Goal: Find specific page/section: Find specific page/section

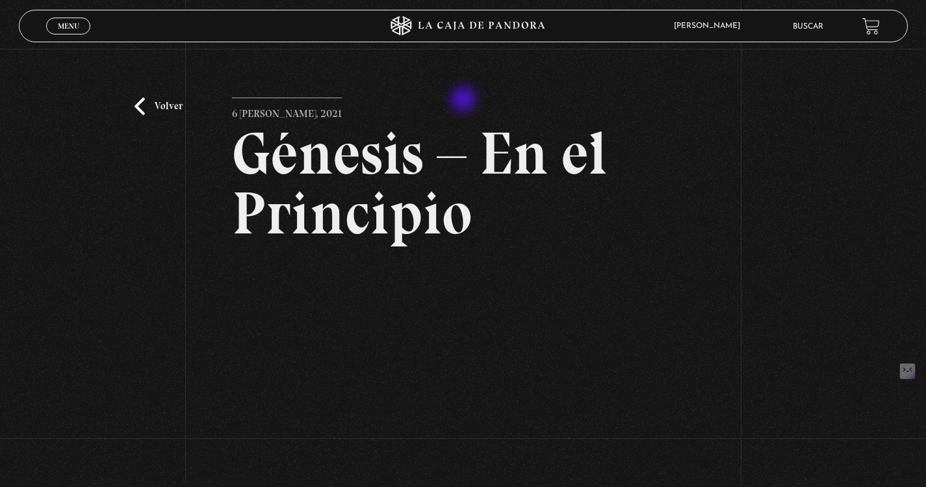
scroll to position [88, 0]
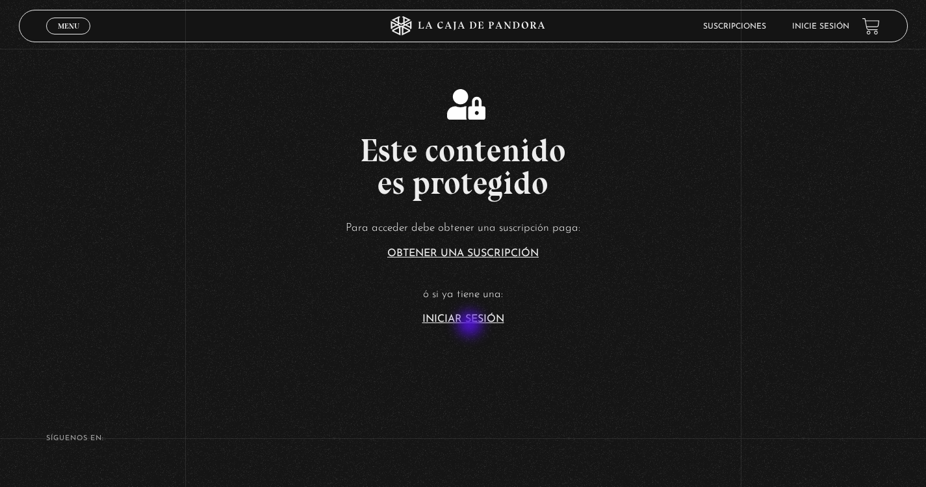
click at [471, 325] on section "Este contenido es protegido Para acceder debe obtener una suscripción paga: Obt…" at bounding box center [463, 194] width 926 height 389
click at [472, 318] on link "Iniciar Sesión" at bounding box center [463, 319] width 82 height 10
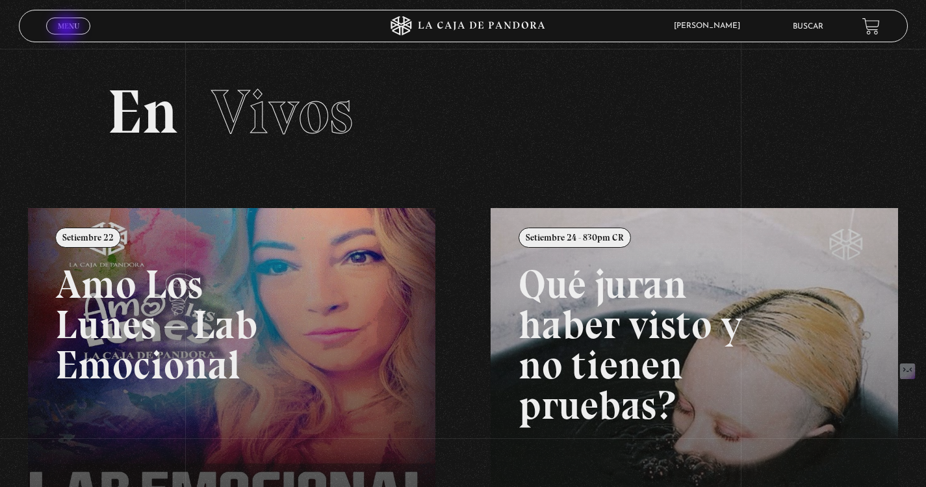
click at [68, 29] on span "Menu" at bounding box center [68, 26] width 21 height 8
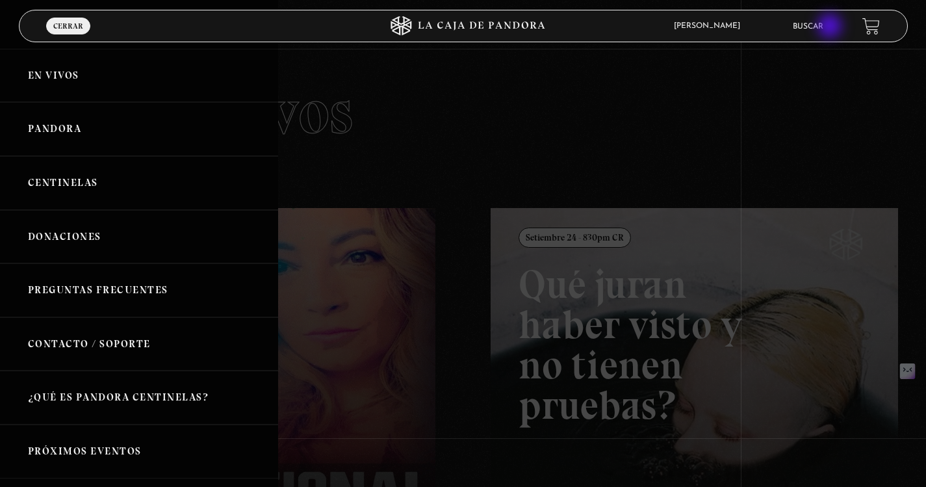
click at [823, 27] on link "Buscar" at bounding box center [808, 27] width 31 height 8
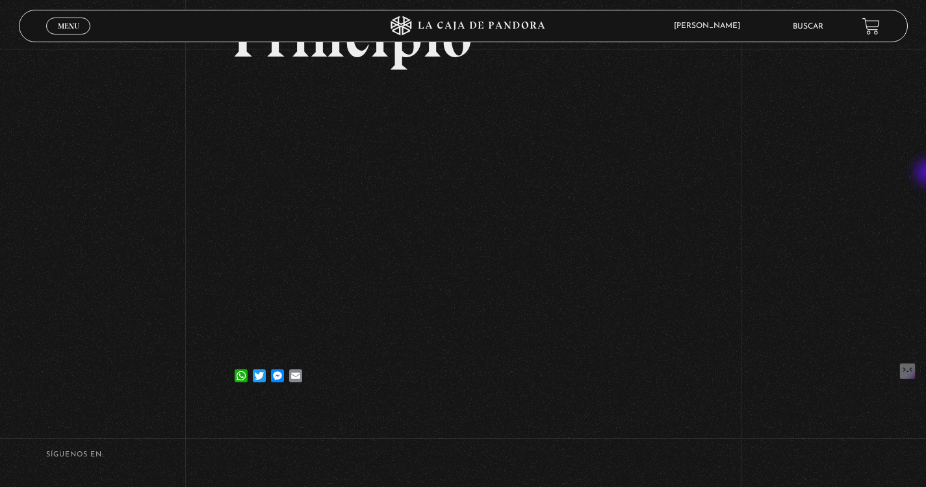
scroll to position [181, 0]
